Goal: Transaction & Acquisition: Purchase product/service

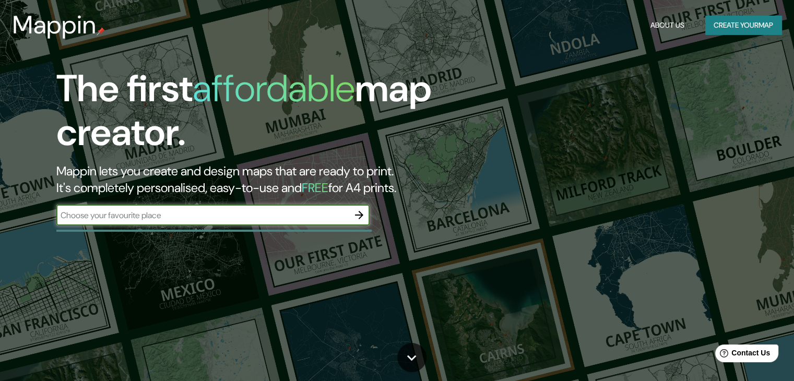
click at [750, 21] on button "Create your map" at bounding box center [743, 25] width 76 height 19
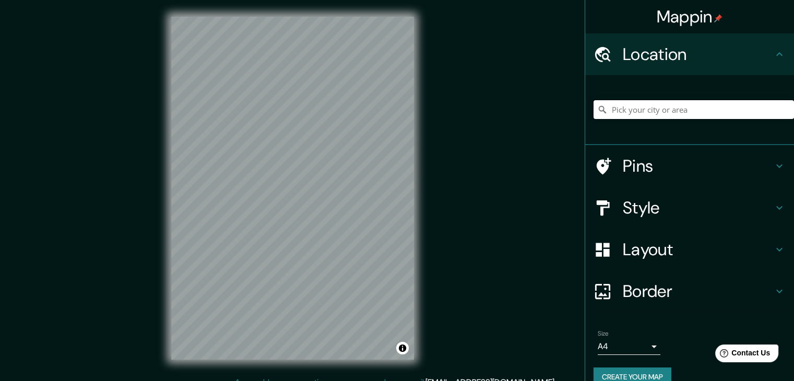
click at [621, 109] on input "Pick your city or area" at bounding box center [694, 109] width 201 height 19
paste input "[STREET_ADDRESS]"
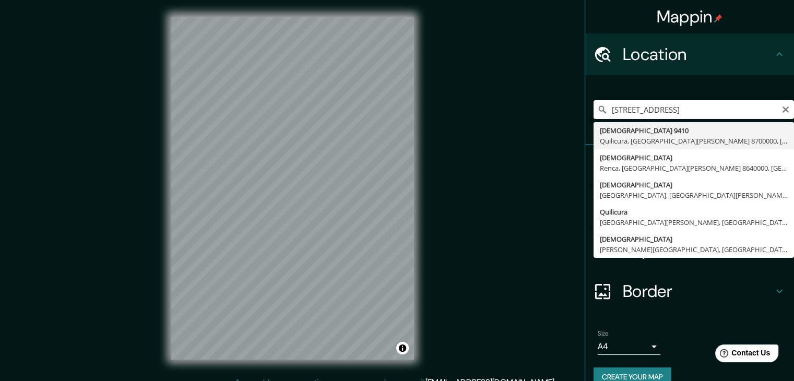
type input "[STREET_ADDRESS][PERSON_NAME]"
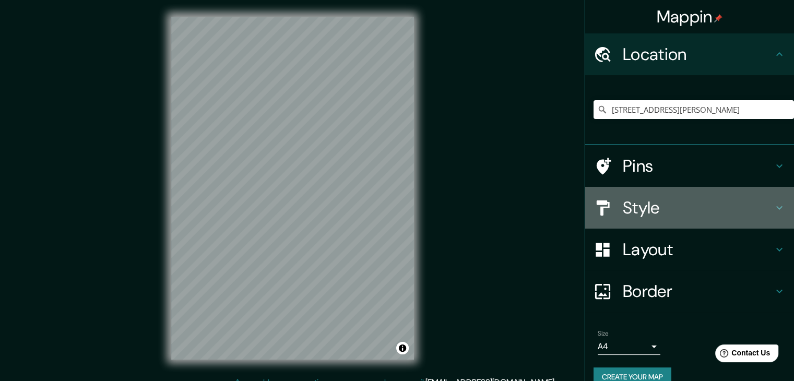
click at [623, 218] on h4 "Style" at bounding box center [698, 207] width 150 height 21
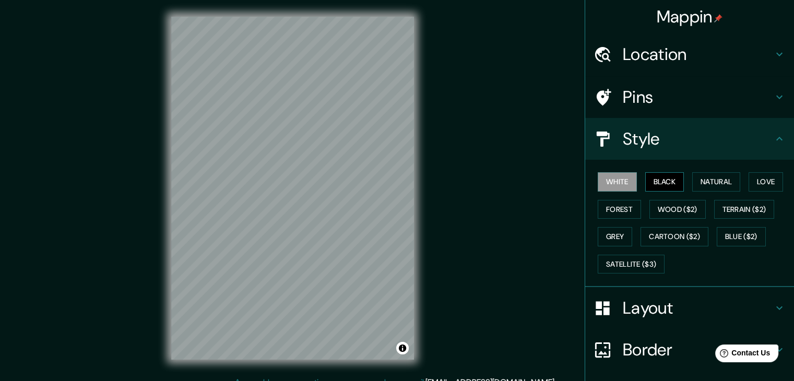
click at [664, 180] on button "Black" at bounding box center [664, 181] width 39 height 19
click at [713, 184] on button "Natural" at bounding box center [716, 181] width 48 height 19
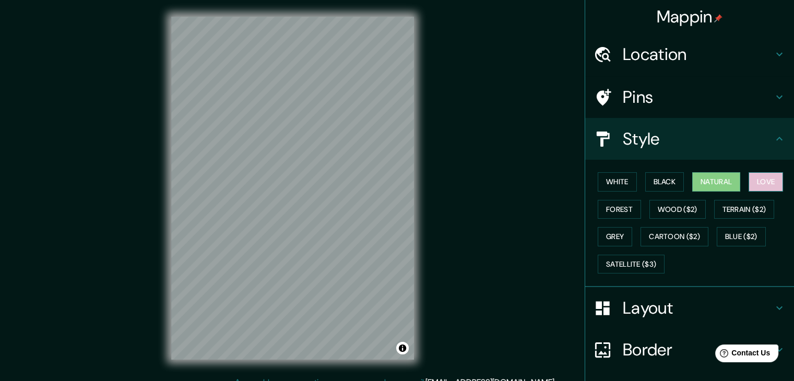
click at [759, 181] on button "Love" at bounding box center [766, 181] width 34 height 19
click at [620, 211] on button "Forest" at bounding box center [619, 209] width 43 height 19
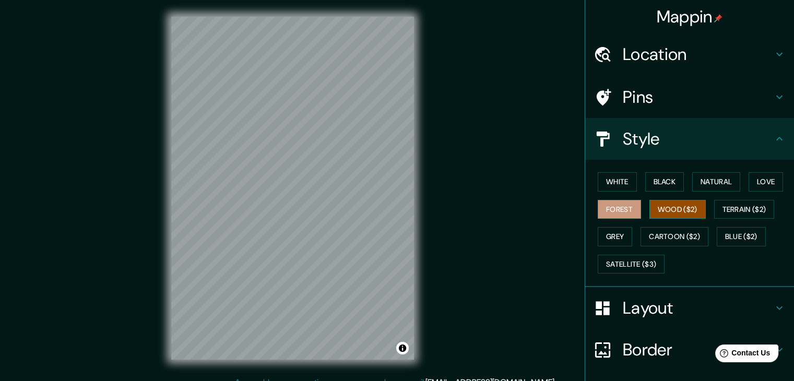
click at [673, 213] on button "Wood ($2)" at bounding box center [678, 209] width 56 height 19
click at [670, 230] on button "Cartoon ($2)" at bounding box center [675, 236] width 68 height 19
click at [612, 205] on button "Forest" at bounding box center [619, 209] width 43 height 19
click at [654, 180] on button "Black" at bounding box center [664, 181] width 39 height 19
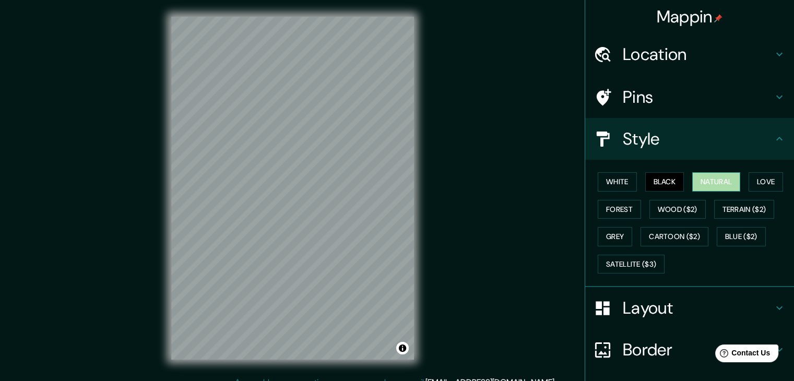
click at [696, 181] on button "Natural" at bounding box center [716, 181] width 48 height 19
click at [743, 184] on div "White Black Natural Love Forest Wood ($2) Terrain ($2) Grey Cartoon ($2) Blue (…" at bounding box center [694, 223] width 201 height 110
click at [740, 183] on div "White Black Natural Love Forest Wood ($2) Terrain ($2) Grey Cartoon ($2) Blue (…" at bounding box center [694, 223] width 201 height 110
click at [749, 183] on button "Love" at bounding box center [766, 181] width 34 height 19
click at [661, 185] on button "Black" at bounding box center [664, 181] width 39 height 19
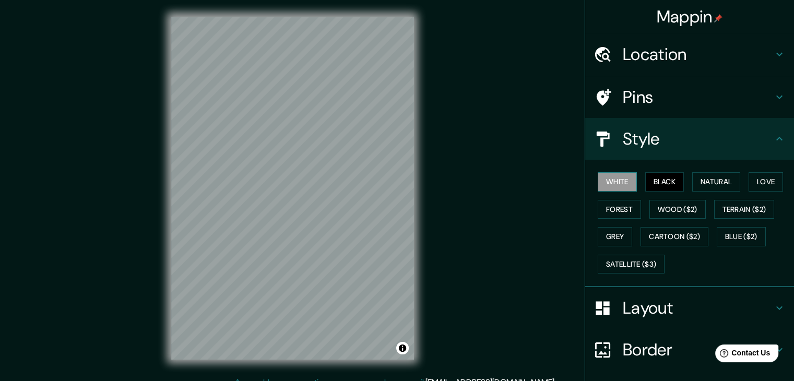
click at [599, 182] on button "White" at bounding box center [617, 181] width 39 height 19
click at [657, 182] on button "Black" at bounding box center [664, 181] width 39 height 19
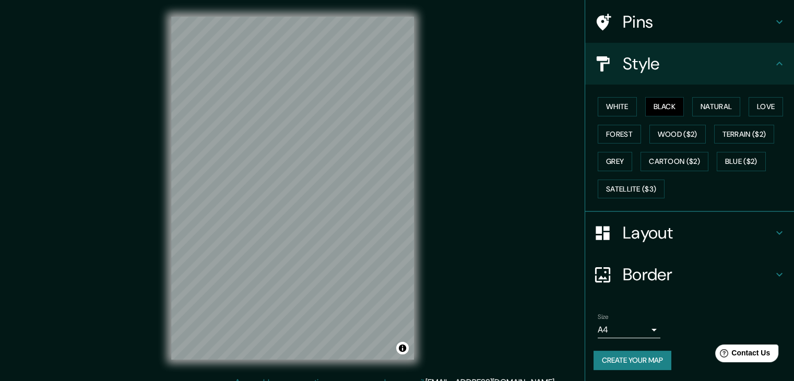
click at [656, 227] on h4 "Layout" at bounding box center [698, 232] width 150 height 21
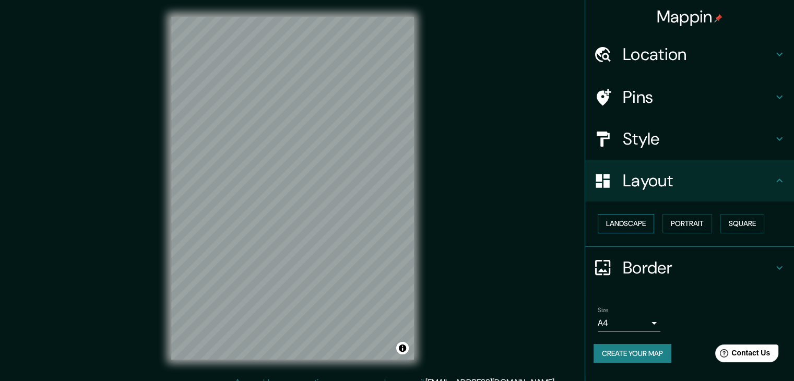
click at [618, 228] on button "Landscape" at bounding box center [626, 223] width 56 height 19
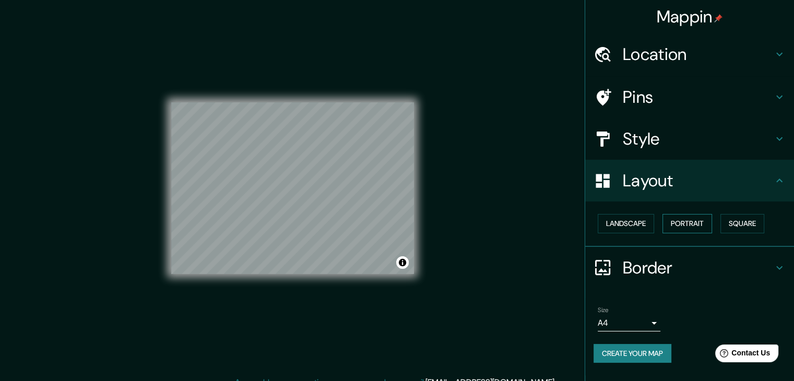
click at [688, 228] on button "Portrait" at bounding box center [688, 223] width 50 height 19
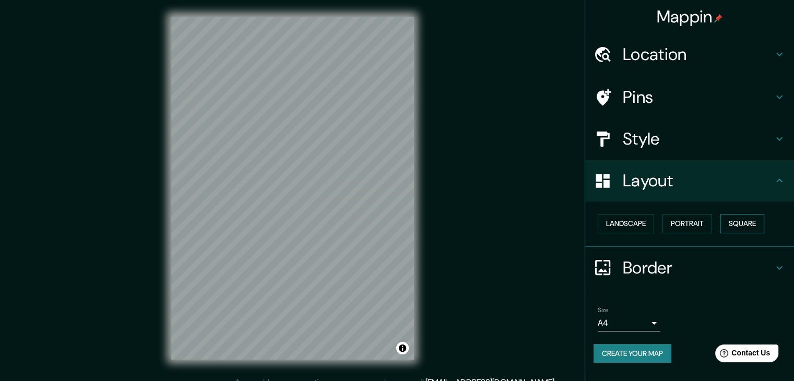
click at [750, 225] on button "Square" at bounding box center [743, 223] width 44 height 19
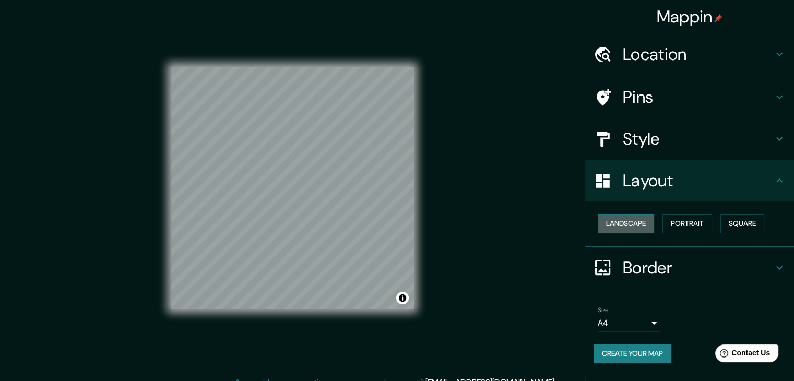
click at [639, 227] on button "Landscape" at bounding box center [626, 223] width 56 height 19
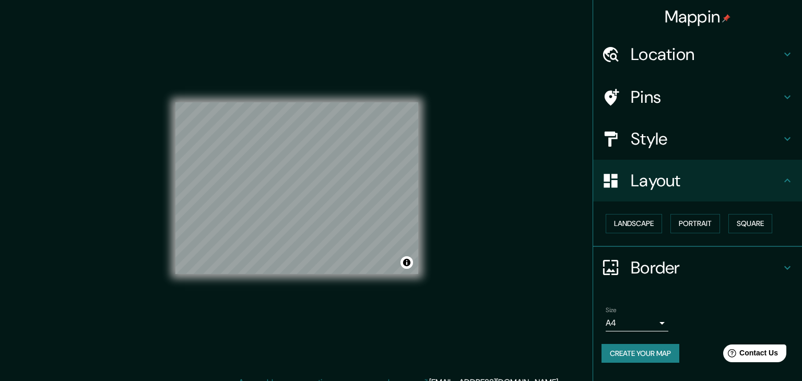
click at [653, 324] on body "Mappin Location [STREET_ADDRESS][PERSON_NAME] Pins Style Layout Landscape Portr…" at bounding box center [401, 190] width 802 height 381
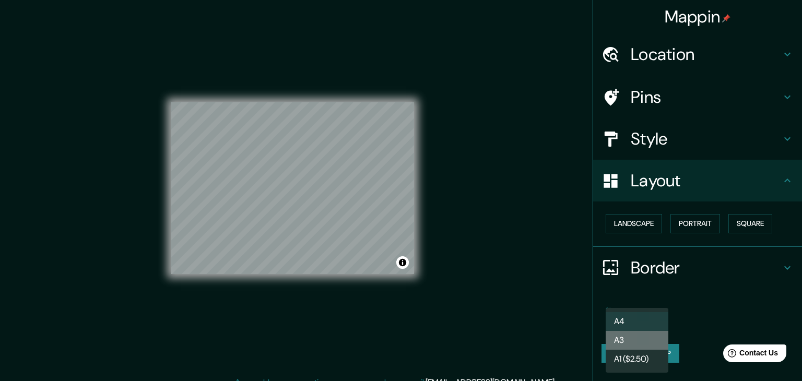
click at [633, 337] on li "A3" at bounding box center [637, 340] width 63 height 19
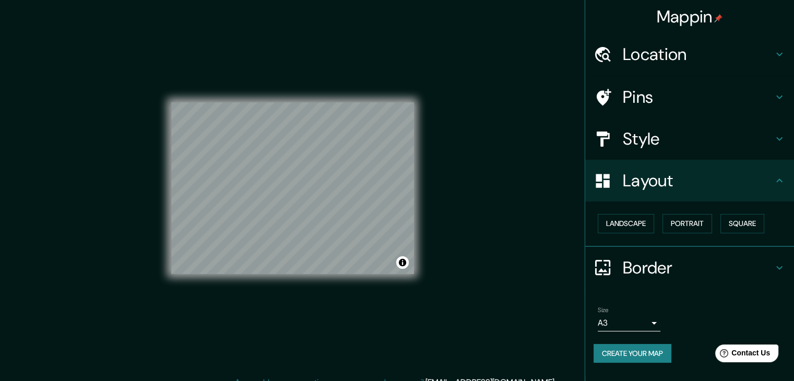
click at [643, 134] on h4 "Style" at bounding box center [698, 138] width 150 height 21
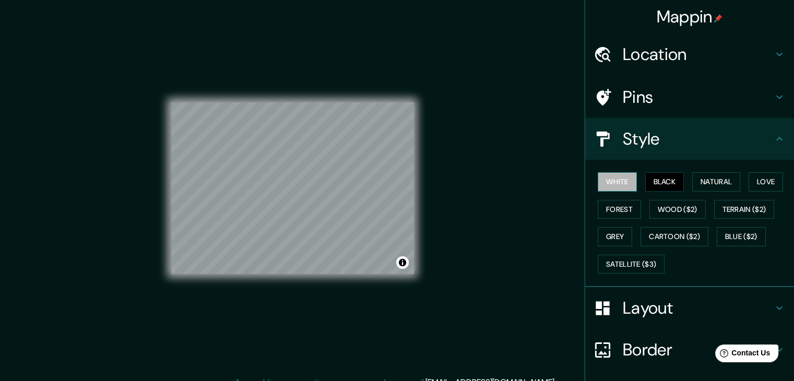
click at [613, 180] on button "White" at bounding box center [617, 181] width 39 height 19
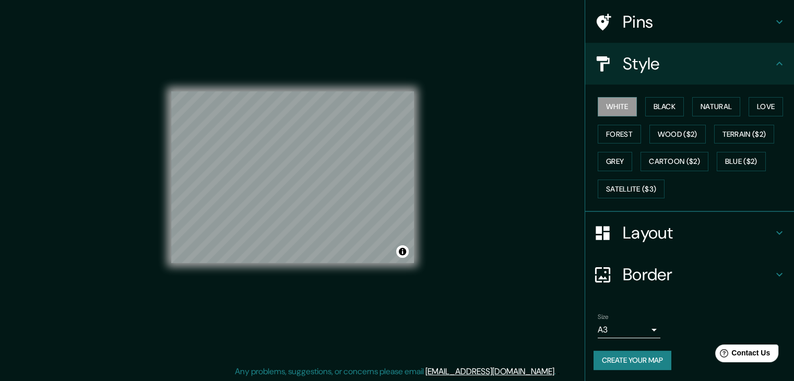
scroll to position [12, 0]
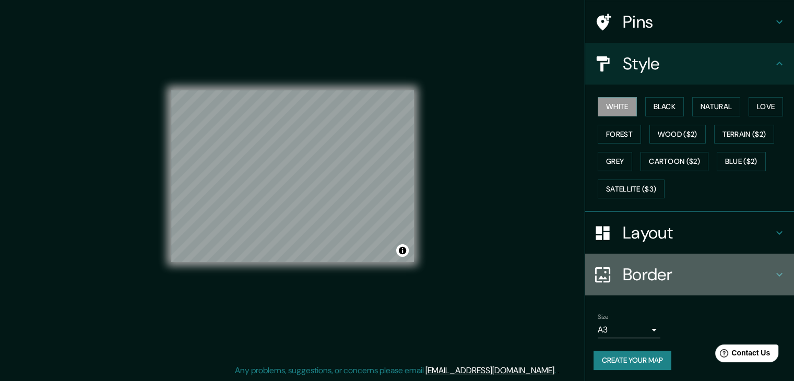
click at [627, 270] on h4 "Border" at bounding box center [698, 274] width 150 height 21
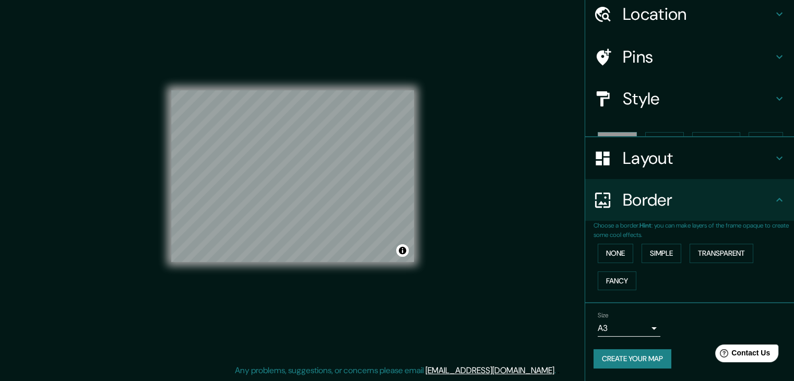
scroll to position [22, 0]
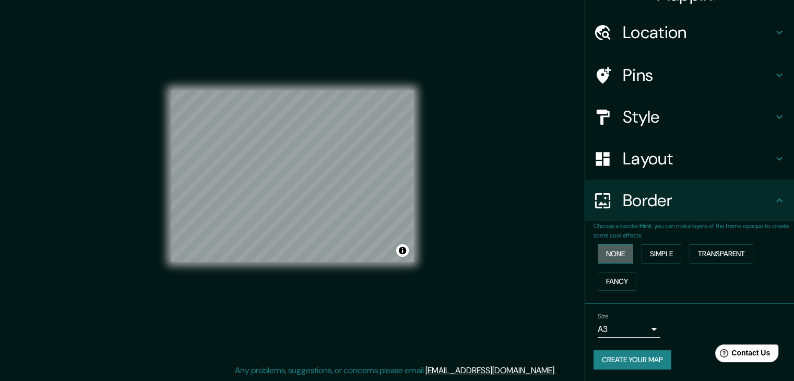
click at [602, 252] on button "None" at bounding box center [616, 253] width 36 height 19
click at [667, 254] on button "Simple" at bounding box center [662, 253] width 40 height 19
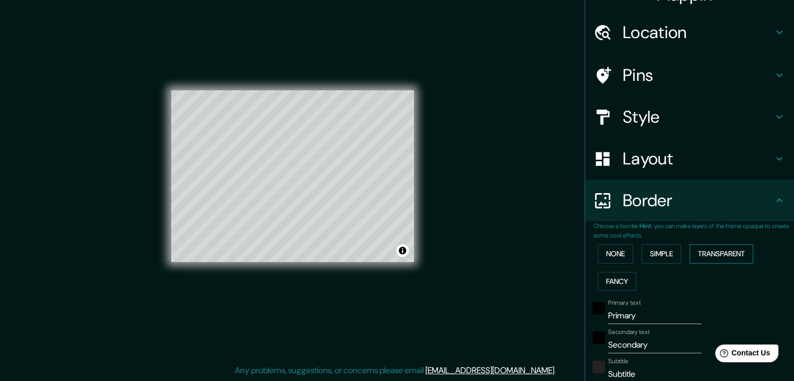
click at [712, 253] on button "Transparent" at bounding box center [722, 253] width 64 height 19
click at [616, 283] on button "Fancy" at bounding box center [617, 281] width 39 height 19
click at [601, 249] on button "None" at bounding box center [616, 253] width 36 height 19
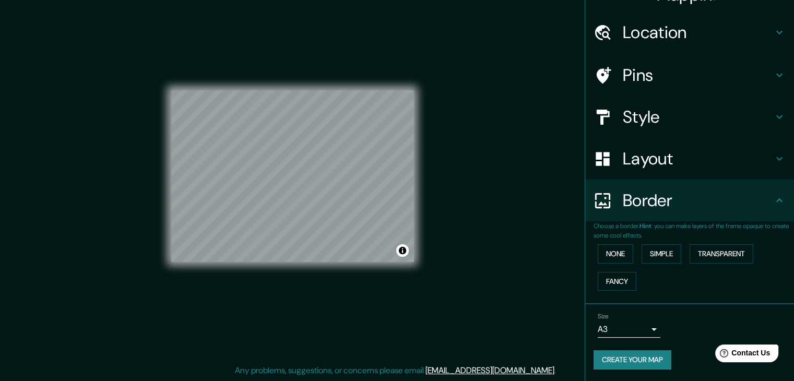
click at [623, 148] on h4 "Layout" at bounding box center [698, 158] width 150 height 21
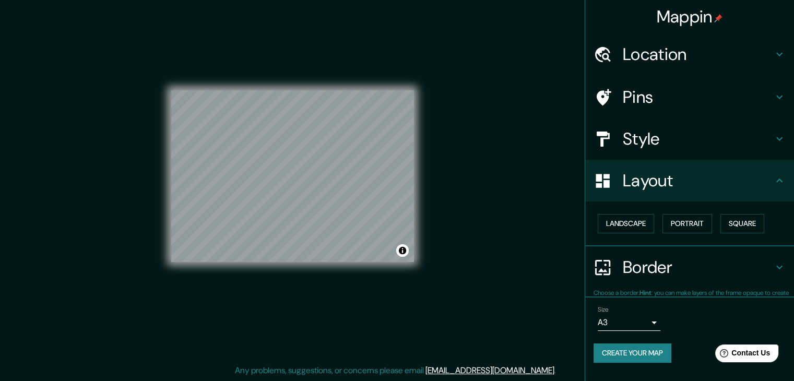
scroll to position [0, 0]
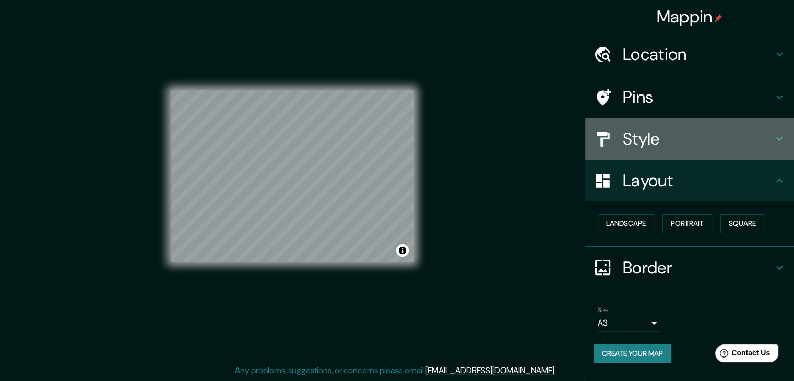
click at [655, 142] on h4 "Style" at bounding box center [698, 138] width 150 height 21
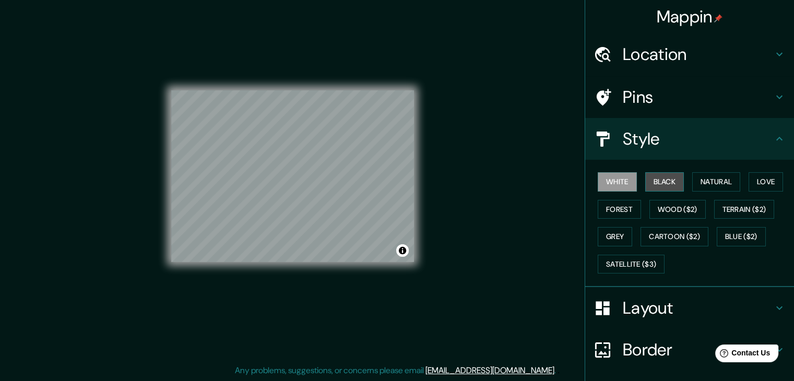
click at [662, 188] on button "Black" at bounding box center [664, 181] width 39 height 19
click at [683, 95] on h4 "Pins" at bounding box center [698, 97] width 150 height 21
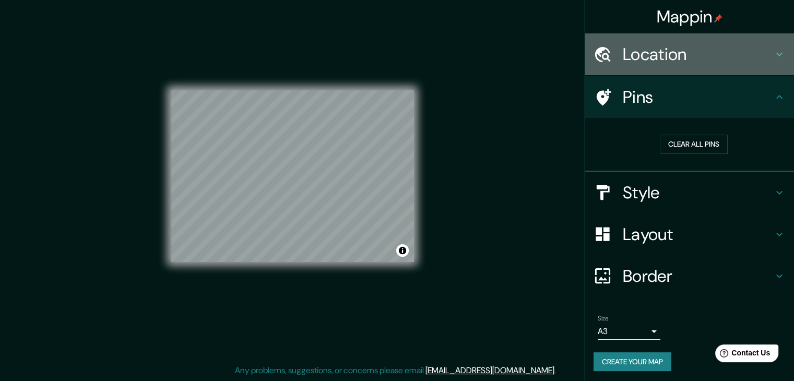
click at [633, 54] on h4 "Location" at bounding box center [698, 54] width 150 height 21
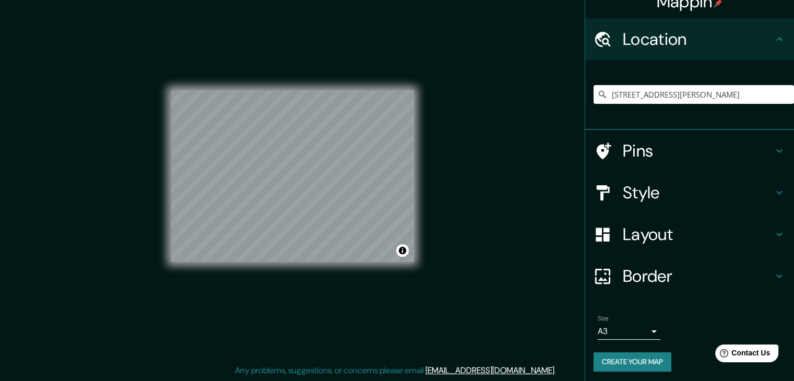
scroll to position [18, 0]
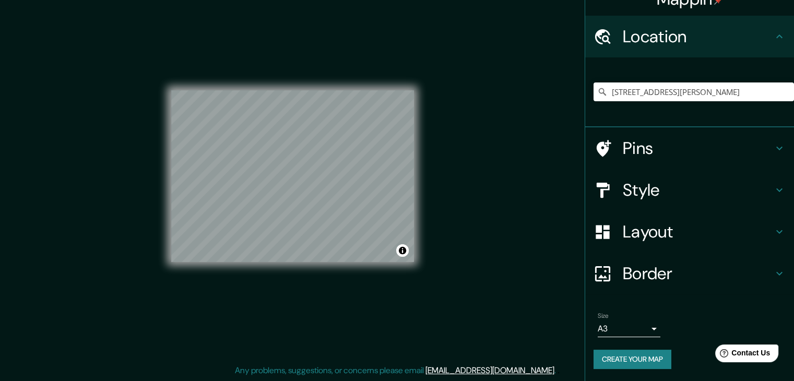
click at [611, 358] on button "Create your map" at bounding box center [633, 359] width 78 height 19
drag, startPoint x: 618, startPoint y: 356, endPoint x: 603, endPoint y: 349, distance: 16.3
click at [617, 356] on div "Create your map" at bounding box center [690, 359] width 192 height 19
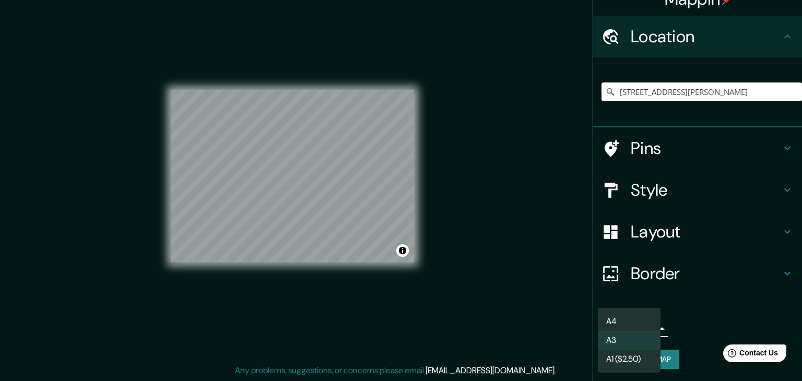
click at [632, 325] on body "Mappin Location [STREET_ADDRESS][PERSON_NAME] Pins Style Layout Border Choose a…" at bounding box center [401, 178] width 802 height 381
click at [641, 328] on li "A4" at bounding box center [629, 321] width 63 height 19
click at [643, 335] on body "Mappin Location [STREET_ADDRESS][PERSON_NAME] Pins Style Layout Border Choose a…" at bounding box center [401, 178] width 802 height 381
click at [633, 336] on li "A3" at bounding box center [629, 340] width 63 height 19
type input "a4"
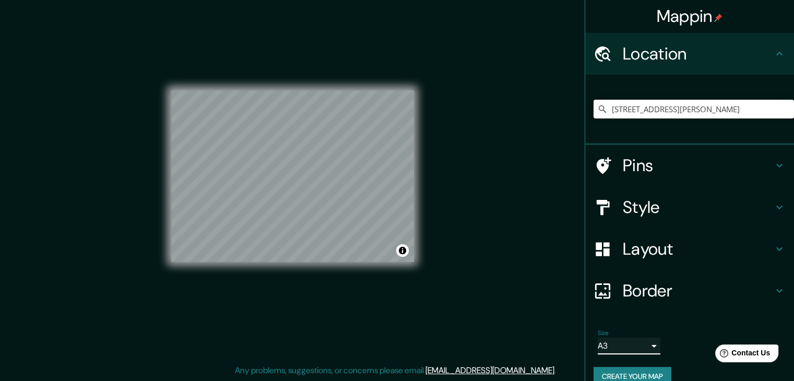
scroll to position [0, 0]
click at [663, 206] on h4 "Style" at bounding box center [698, 207] width 150 height 21
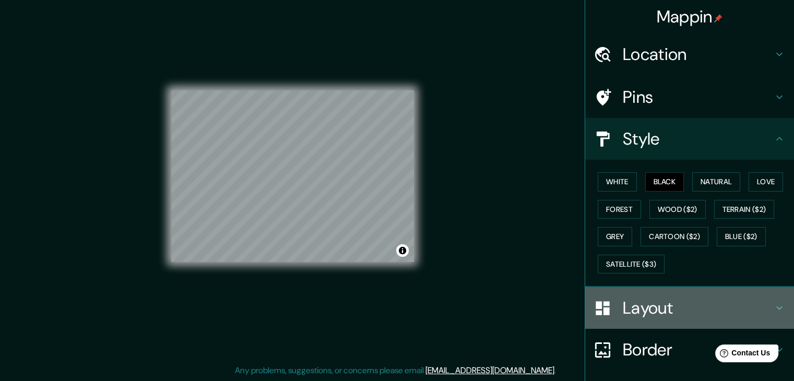
click at [623, 314] on h4 "Layout" at bounding box center [698, 308] width 150 height 21
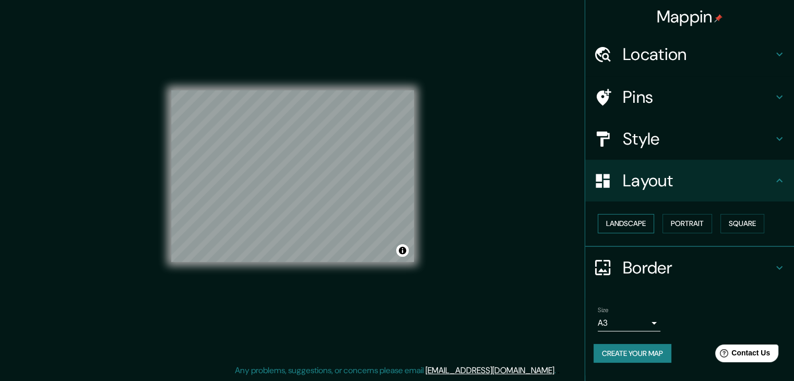
click at [639, 230] on button "Landscape" at bounding box center [626, 223] width 56 height 19
click at [712, 222] on button "Portrait" at bounding box center [688, 223] width 50 height 19
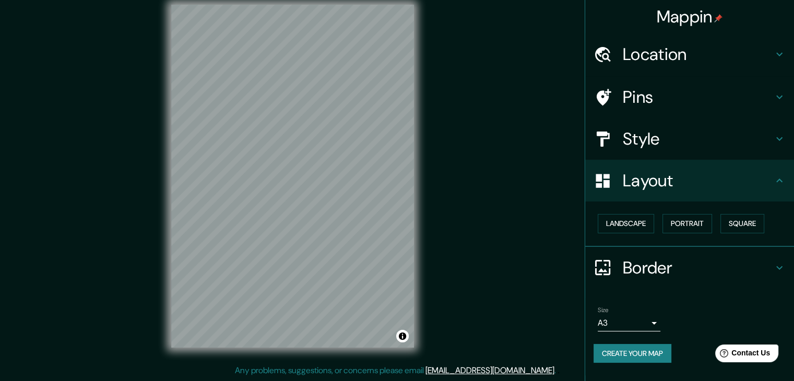
click at [465, 201] on div "Mappin Location [STREET_ADDRESS][PERSON_NAME] Pins Style Layout Landscape Portr…" at bounding box center [397, 184] width 794 height 393
